Goal: Ask a question: Seek information or help from site administrators or community

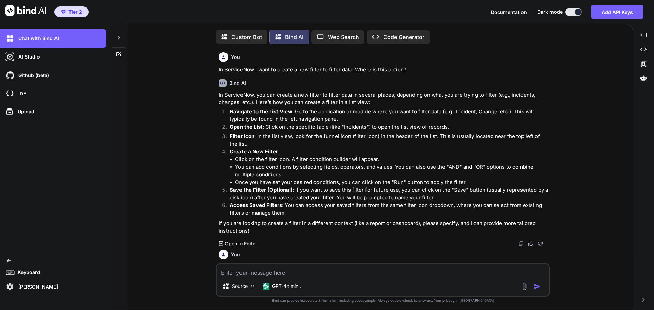
scroll to position [1482, 0]
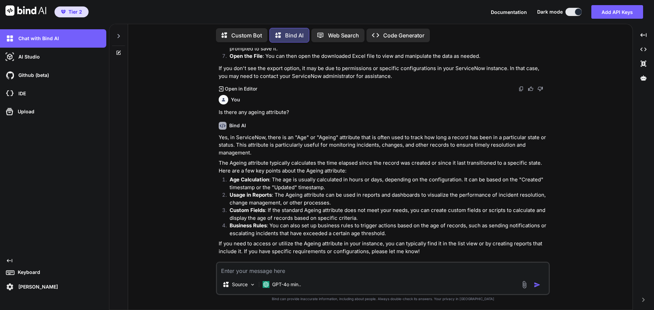
click at [348, 272] on textarea at bounding box center [383, 269] width 332 height 12
type textarea "Another different question: What is RACI?"
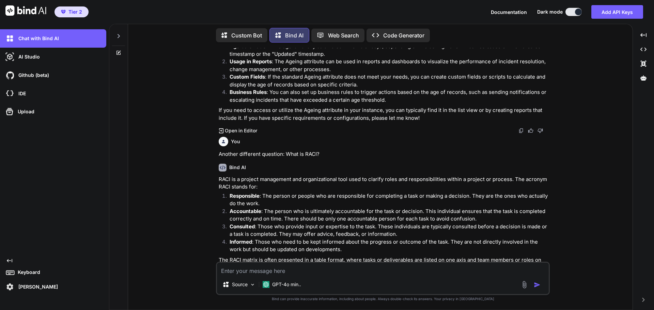
scroll to position [1622, 0]
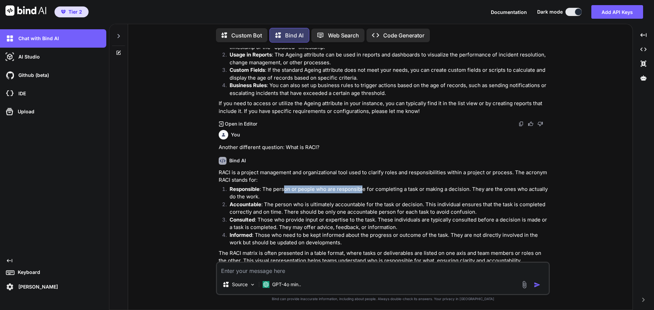
drag, startPoint x: 283, startPoint y: 183, endPoint x: 364, endPoint y: 181, distance: 80.1
click at [364, 186] on p "Responsible : The person or people who are responsible for completing a task or…" at bounding box center [389, 193] width 319 height 15
click at [322, 269] on textarea at bounding box center [383, 269] width 332 height 12
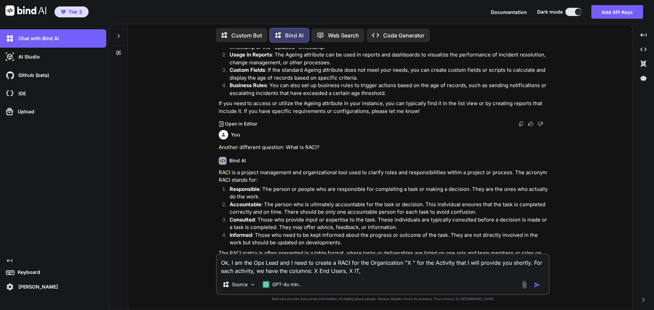
click at [279, 263] on textarea "Ok, I am the Ops Lead and I need to create a RACI for the Organization "X " for…" at bounding box center [383, 265] width 332 height 20
click at [446, 271] on textarea "Ok, I am the Ops Lead from a company called LTIM and I need to create a RACI fo…" at bounding box center [383, 265] width 332 height 20
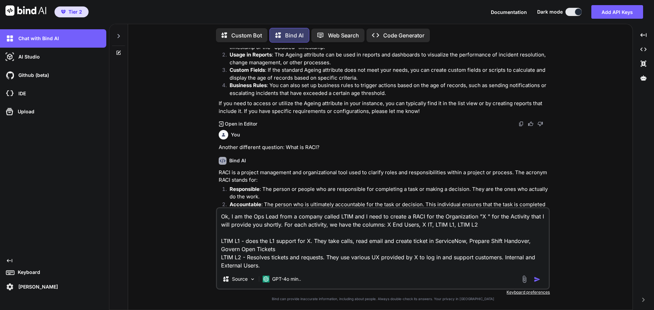
click at [427, 225] on textarea "Ok, I am the Ops Lead from a company called LTIM and I need to create a RACI fo…" at bounding box center [383, 239] width 332 height 61
click at [295, 269] on textarea "Ok, I am the Ops Lead from a company called LTIM and I need to create a RACI fo…" at bounding box center [383, 239] width 332 height 61
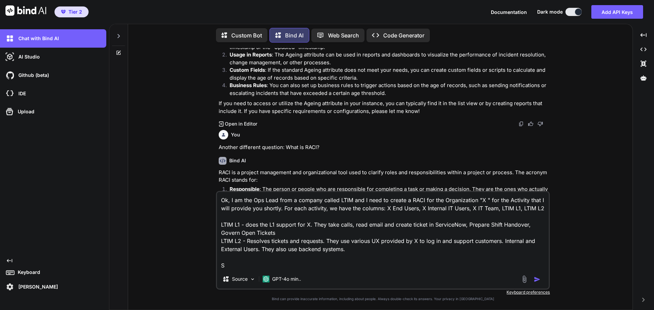
scroll to position [7, 0]
drag, startPoint x: 390, startPoint y: 201, endPoint x: 354, endPoint y: 213, distance: 37.7
click at [354, 213] on textarea "Ok, I am the Ops Lead from a company called LTIM and I need to create a RACI fo…" at bounding box center [383, 231] width 332 height 78
click at [443, 264] on textarea "Ok, I am the Ops Lead from a company called LTIM and I need to create a RACI fo…" at bounding box center [383, 231] width 332 height 78
paste textarea "X End Users, X Internal IT Users, X IT Team, LTIM L1, LTIM L2"
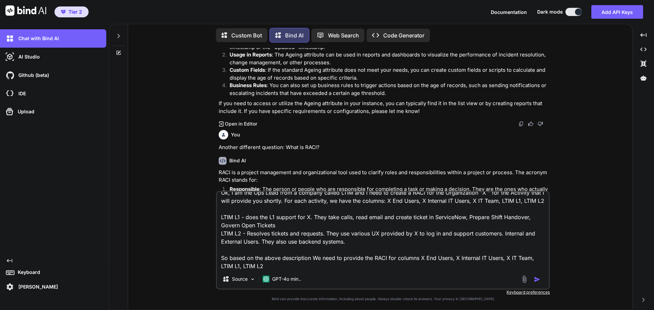
scroll to position [9, 0]
click at [362, 242] on textarea "Ok, I am the Ops Lead from a company called LTIM and I need to create a RACI fo…" at bounding box center [383, 227] width 332 height 84
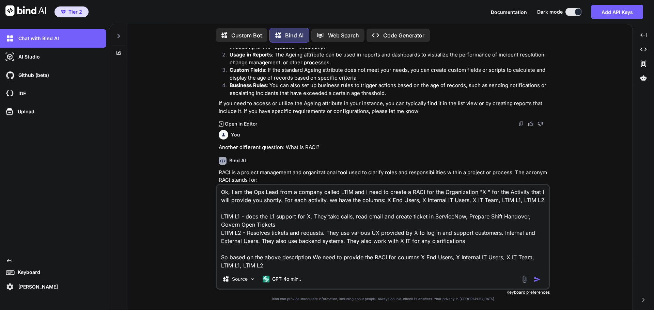
click at [401, 243] on textarea "Ok, I am the Ops Lead from a company called LTIM and I need to create a RACI fo…" at bounding box center [383, 227] width 332 height 84
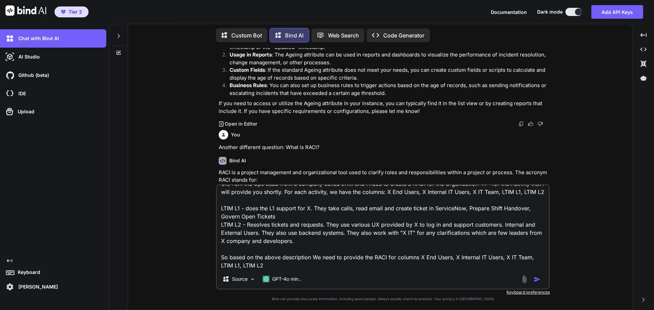
scroll to position [18, 0]
click at [310, 265] on textarea "Ok, I am the Ops Lead from a company called LTIM and I need to create a RACI fo…" at bounding box center [383, 227] width 332 height 84
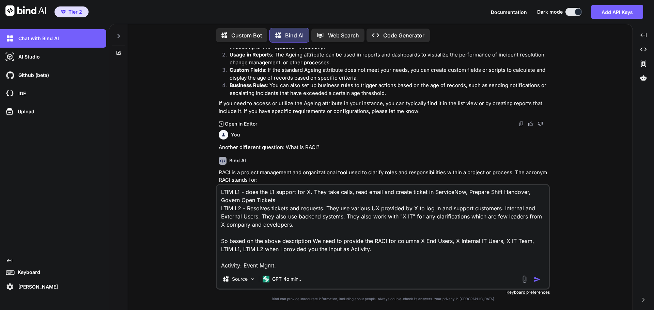
scroll to position [0, 0]
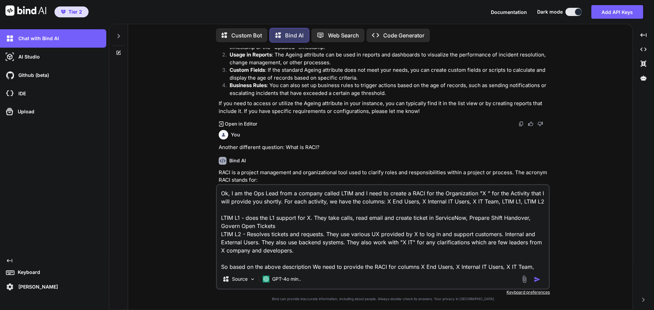
click at [291, 235] on textarea "Ok, I am the Ops Lead from a company called LTIM and I need to create a RACI fo…" at bounding box center [383, 227] width 332 height 84
click at [312, 260] on textarea "Ok, I am the Ops Lead from a company called LTIM and I need to create a RACI fo…" at bounding box center [383, 227] width 332 height 84
click at [296, 234] on textarea "Ok, I am the Ops Lead from a company called LTIM and I need to create a RACI fo…" at bounding box center [383, 227] width 332 height 84
drag, startPoint x: 279, startPoint y: 232, endPoint x: 342, endPoint y: 234, distance: 63.7
click at [342, 234] on textarea "Ok, I am the Ops Lead from a company called LTIM and I need to create a RACI fo…" at bounding box center [383, 227] width 332 height 84
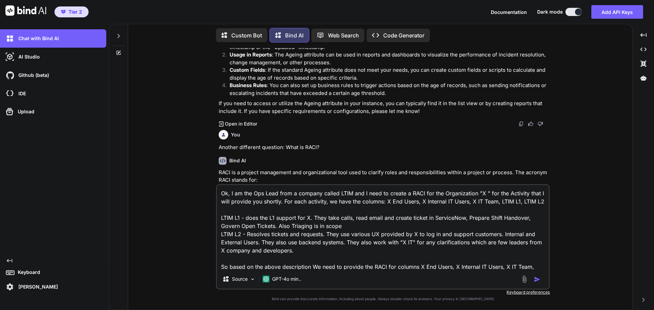
click at [319, 261] on textarea "Ok, I am the Ops Lead from a company called LTIM and I need to create a RACI fo…" at bounding box center [383, 227] width 332 height 84
paste textarea "Also Triaging is in scope"
type textarea "Ok, I am the Ops Lead from a company called LTIM and I need to create a RACI fo…"
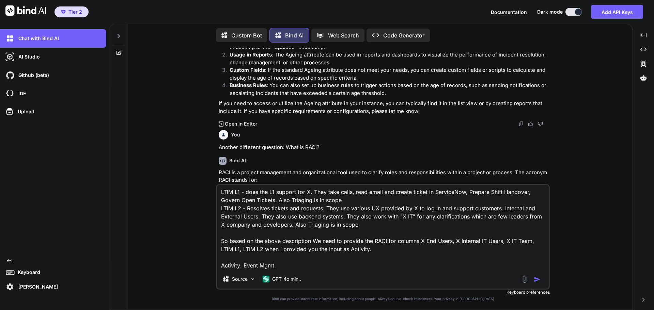
click at [291, 266] on textarea "Ok, I am the Ops Lead from a company called LTIM and I need to create a RACI fo…" at bounding box center [383, 227] width 332 height 84
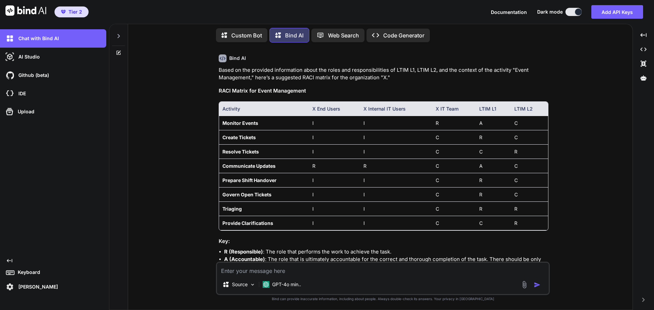
scroll to position [1946, 0]
click at [326, 272] on textarea "So, for me Event Management is just" at bounding box center [383, 269] width 332 height 12
type textarea "So, for me Event Management is just one line. So proivde for a single line"
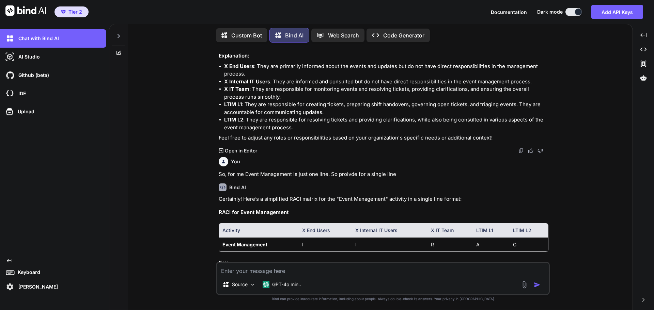
scroll to position [2247, 0]
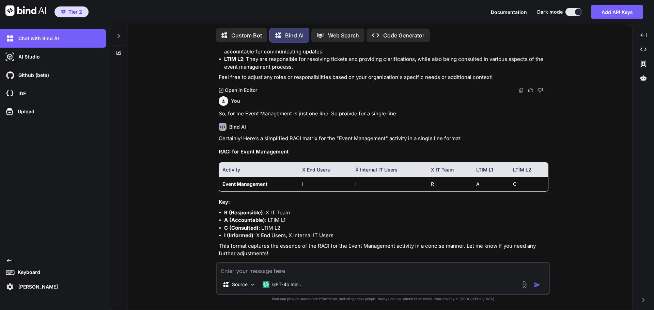
click at [296, 273] on textarea at bounding box center [383, 269] width 332 height 12
type textarea "a"
type textarea "Can you rearrange the Columns Order to be X IT, X Internal User, X End Users"
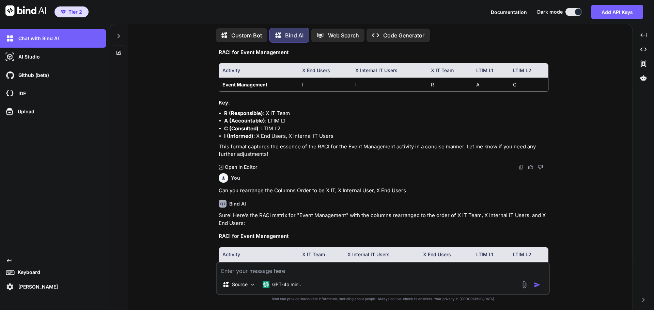
scroll to position [2389, 0]
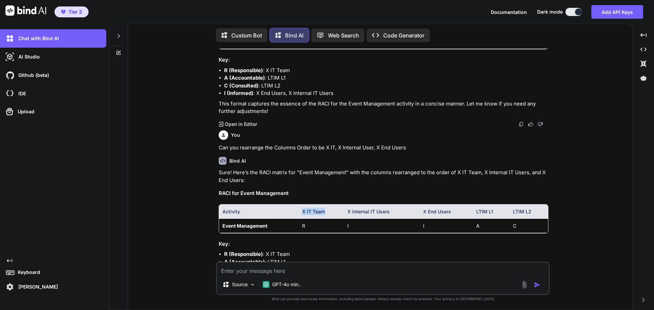
drag, startPoint x: 304, startPoint y: 203, endPoint x: 328, endPoint y: 205, distance: 24.2
click at [328, 205] on th "X IT Team" at bounding box center [322, 212] width 46 height 14
drag, startPoint x: 347, startPoint y: 207, endPoint x: 393, endPoint y: 207, distance: 46.0
click at [393, 207] on th "X Internal IT Users" at bounding box center [381, 212] width 75 height 14
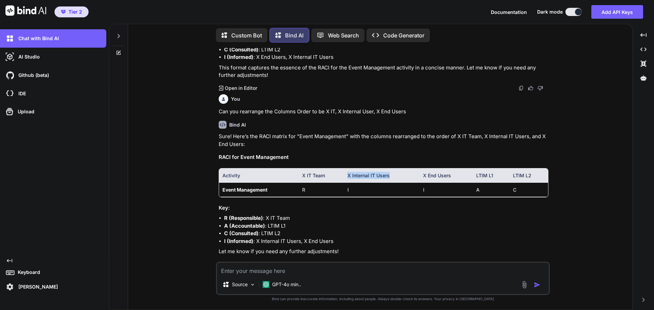
scroll to position [2426, 0]
click at [423, 230] on li "C (Consulted) : LTIM L2" at bounding box center [386, 234] width 324 height 8
drag, startPoint x: 303, startPoint y: 183, endPoint x: 307, endPoint y: 183, distance: 4.4
click at [307, 183] on td "R" at bounding box center [322, 189] width 46 height 14
click at [320, 271] on textarea at bounding box center [383, 269] width 332 height 12
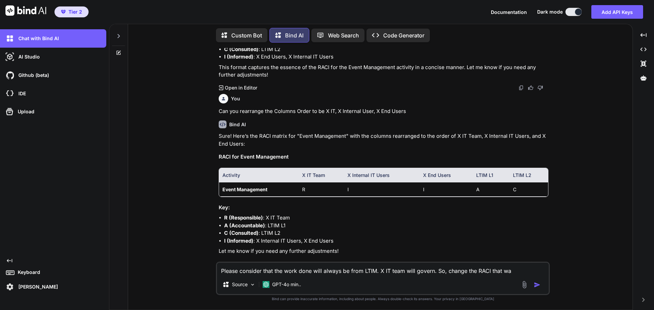
type textarea "Please consider that the work done will always be from LTIM. X IT team will gov…"
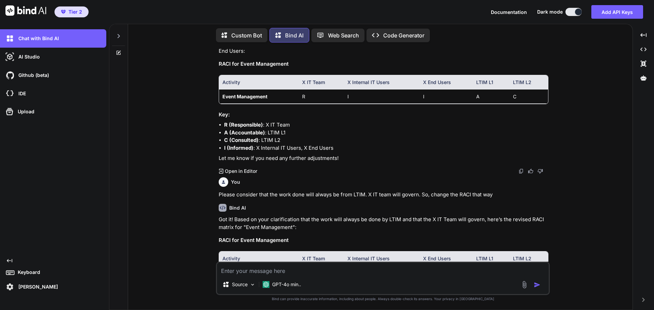
scroll to position [2566, 0]
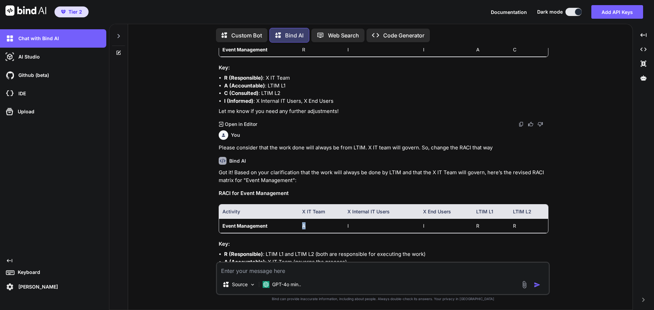
drag, startPoint x: 302, startPoint y: 220, endPoint x: 306, endPoint y: 220, distance: 4.8
click at [306, 220] on td "A" at bounding box center [322, 226] width 46 height 14
drag, startPoint x: 477, startPoint y: 220, endPoint x: 523, endPoint y: 219, distance: 45.3
click at [523, 219] on tr "Event Management A I I R R" at bounding box center [383, 226] width 329 height 14
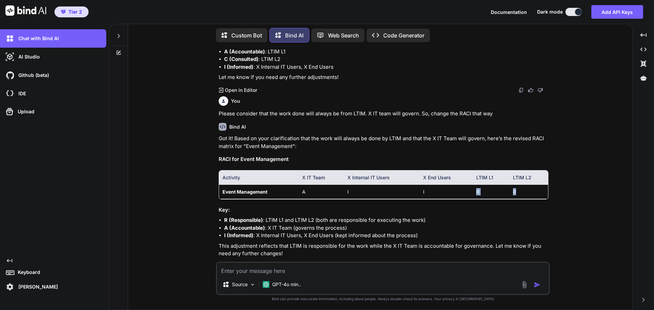
scroll to position [2602, 0]
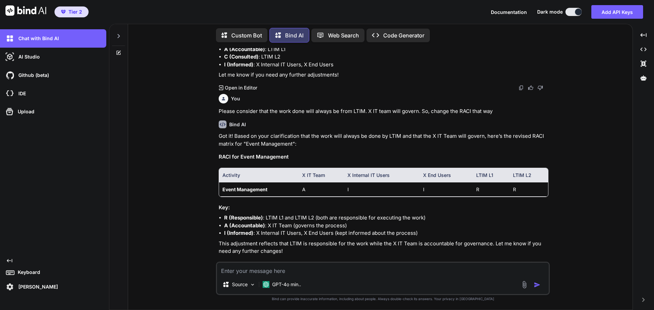
click at [297, 268] on textarea at bounding box center [383, 269] width 332 height 12
type textarea "Why is X IT Team accountable here?"
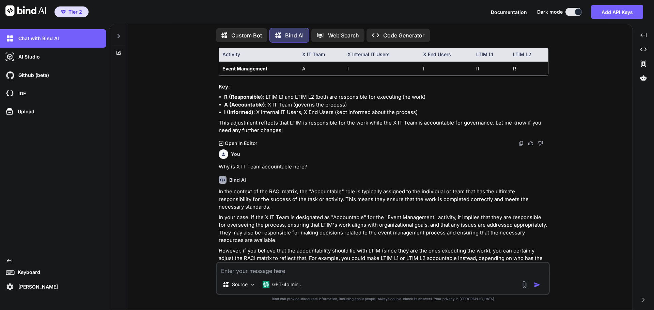
scroll to position [2730, 0]
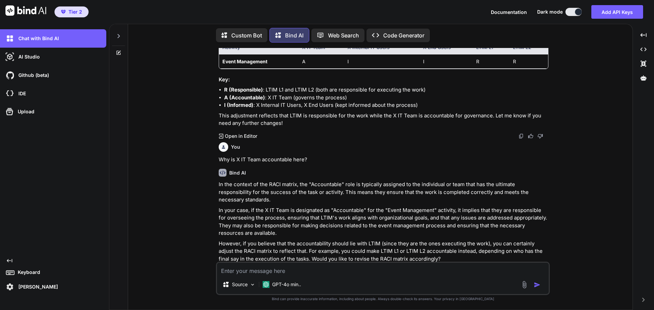
click at [326, 268] on textarea at bounding box center [383, 269] width 332 height 12
type textarea "Got it. Also, we sometimes consult the X IT Team if we have questions on proces…"
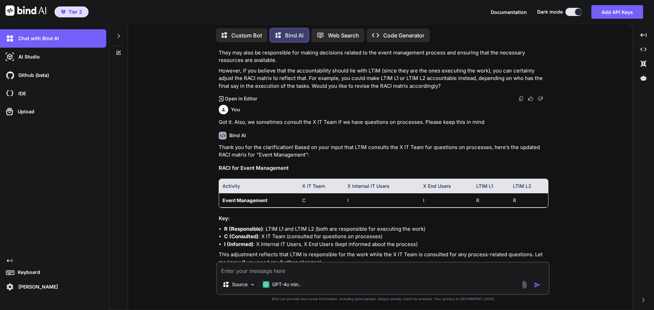
scroll to position [2907, 0]
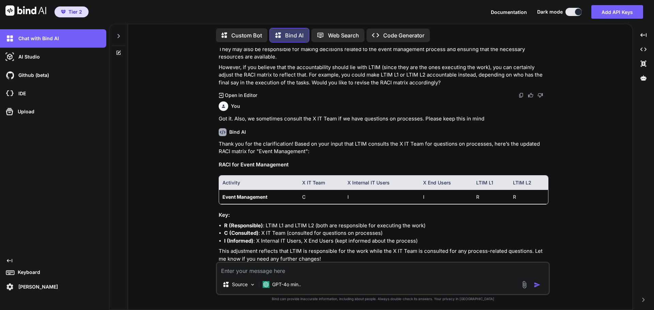
click at [312, 271] on textarea at bounding box center [383, 269] width 332 height 12
type textarea "Y"
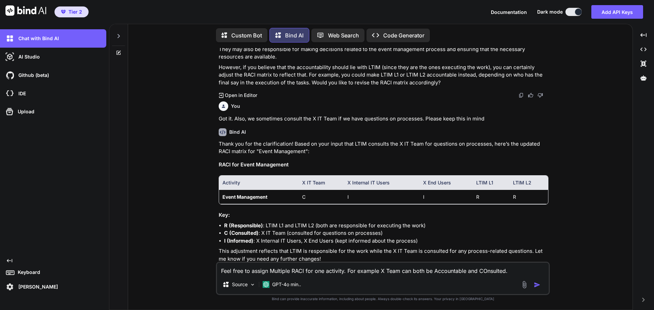
type textarea "Feel free to assign Multiple RACI for one activity. For example X Team can both…"
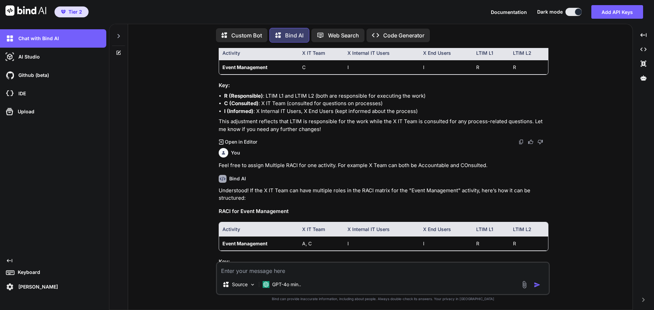
scroll to position [3047, 0]
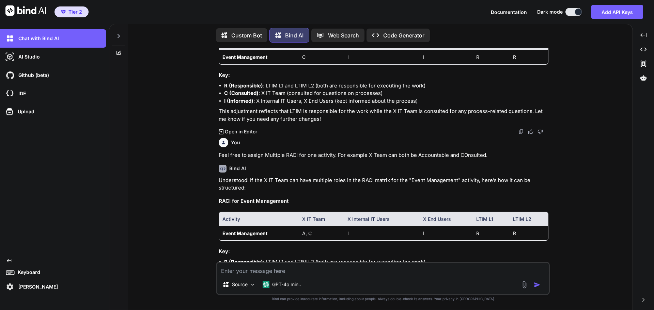
click at [318, 270] on textarea at bounding box center [383, 269] width 332 height 12
drag, startPoint x: 477, startPoint y: 220, endPoint x: 516, endPoint y: 221, distance: 38.8
click at [516, 227] on tr "Event Management A, C I I R R" at bounding box center [383, 234] width 329 height 14
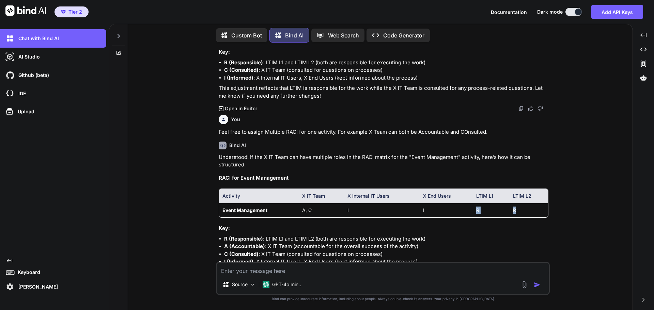
scroll to position [3091, 0]
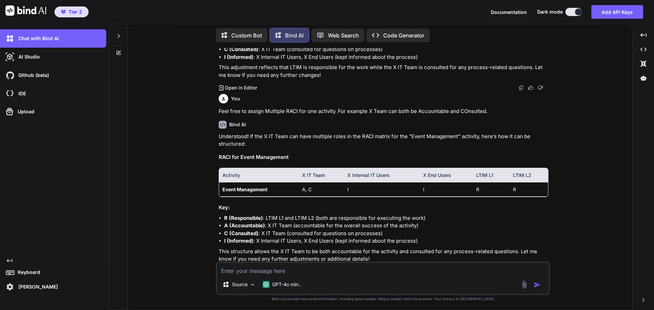
click at [348, 271] on textarea at bounding box center [383, 269] width 332 height 12
type textarea "Also LTIM 2 and LTIM 1 consult each other for updates all the time"
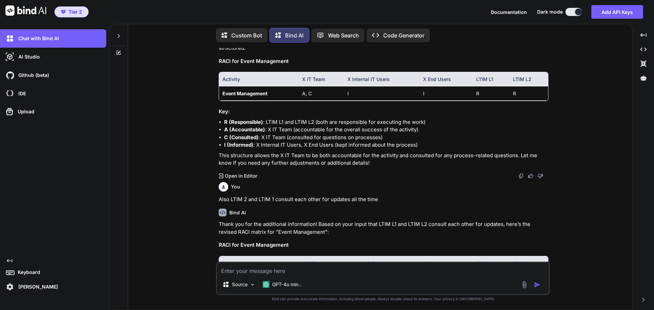
scroll to position [3197, 0]
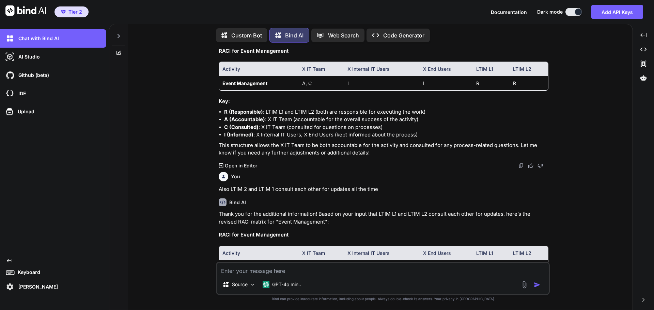
click at [290, 271] on textarea at bounding box center [383, 269] width 332 height 12
type textarea "Lets take the next activity: Incident Management."
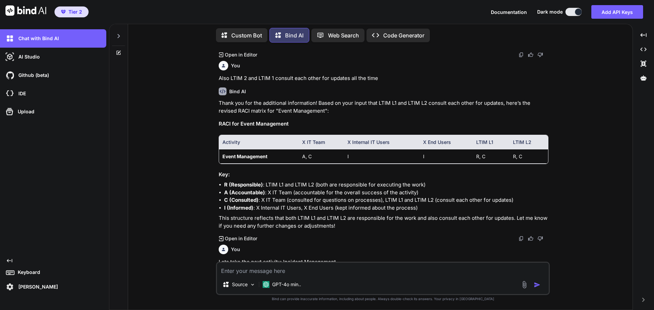
scroll to position [3344, 0]
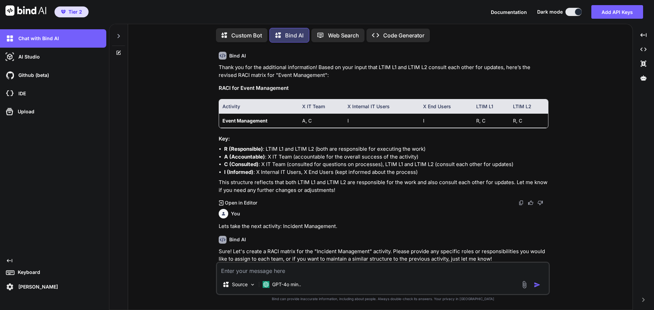
click at [338, 270] on textarea at bounding box center [383, 269] width 332 height 12
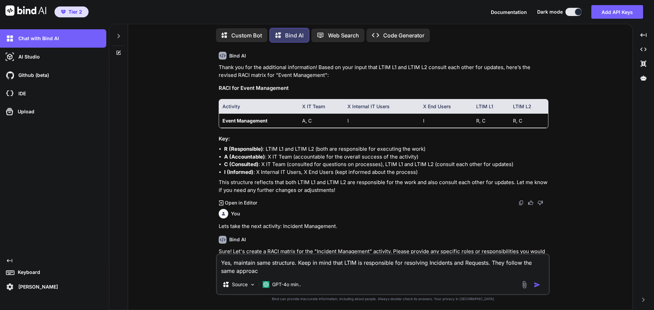
type textarea "Yes, maintain same structure. Keep in mind that LTIM is responsible for resolvi…"
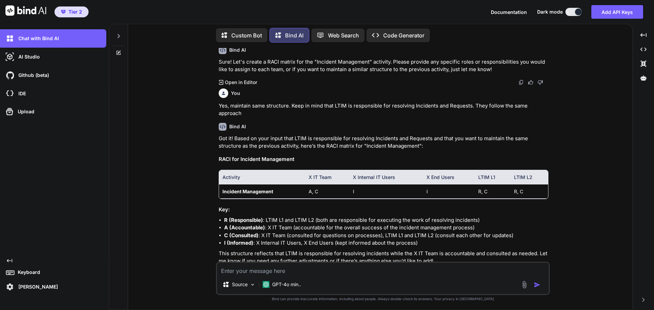
scroll to position [3536, 0]
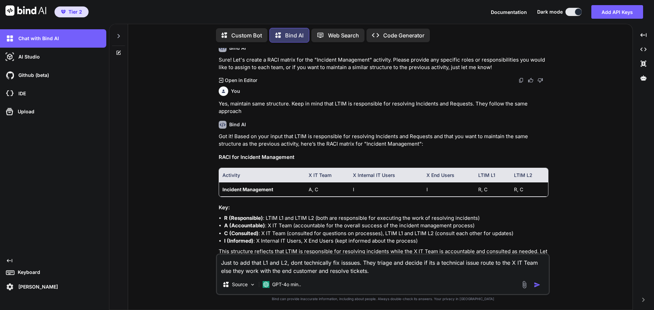
type textarea "Just to add that L1 and L2, dont technically fix isssues. They triage and decid…"
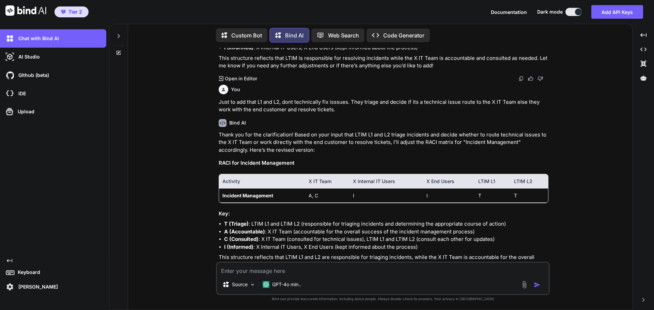
scroll to position [3735, 0]
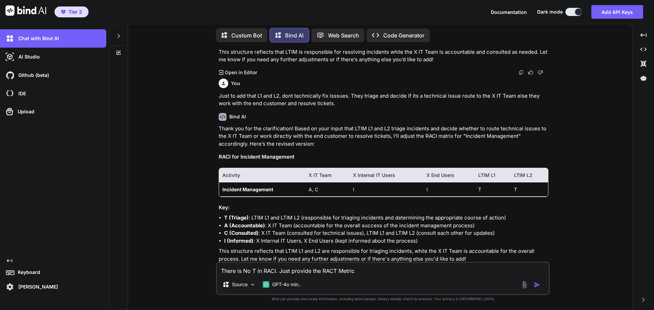
type textarea "There is No T in RACI. Just provide the RACT Metrics"
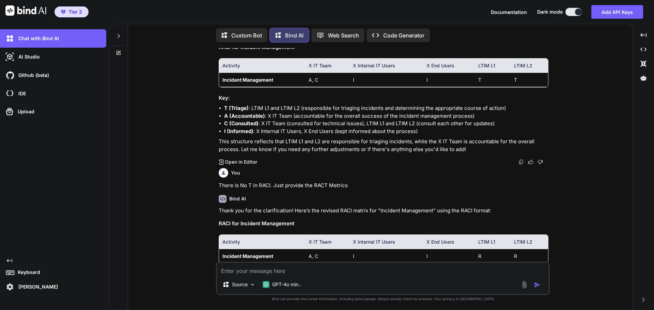
scroll to position [3904, 0]
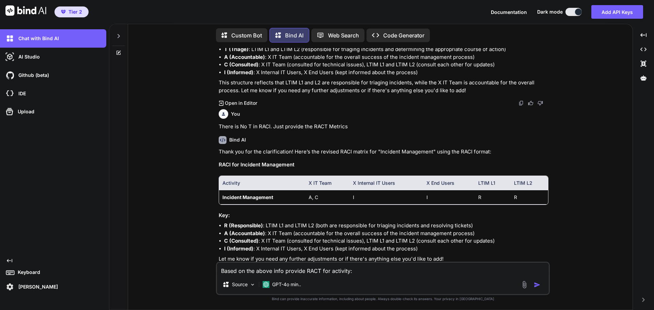
paste textarea "Configuration"
type textarea "Based on the above info provide RACT for activity: Configuration Management"
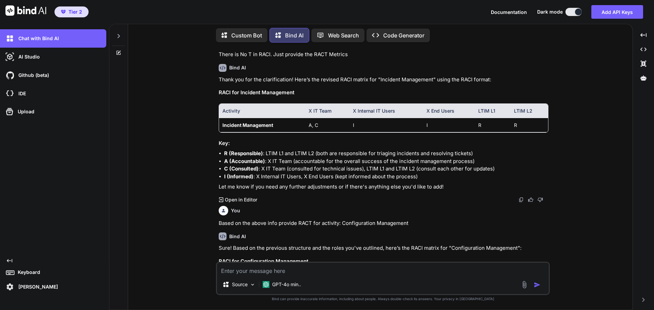
scroll to position [4073, 0]
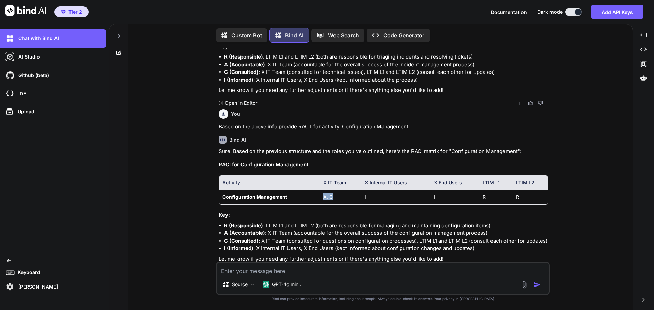
drag, startPoint x: 323, startPoint y: 185, endPoint x: 332, endPoint y: 184, distance: 8.9
click at [332, 190] on td "A, C" at bounding box center [341, 197] width 42 height 14
